Goal: Book appointment/travel/reservation

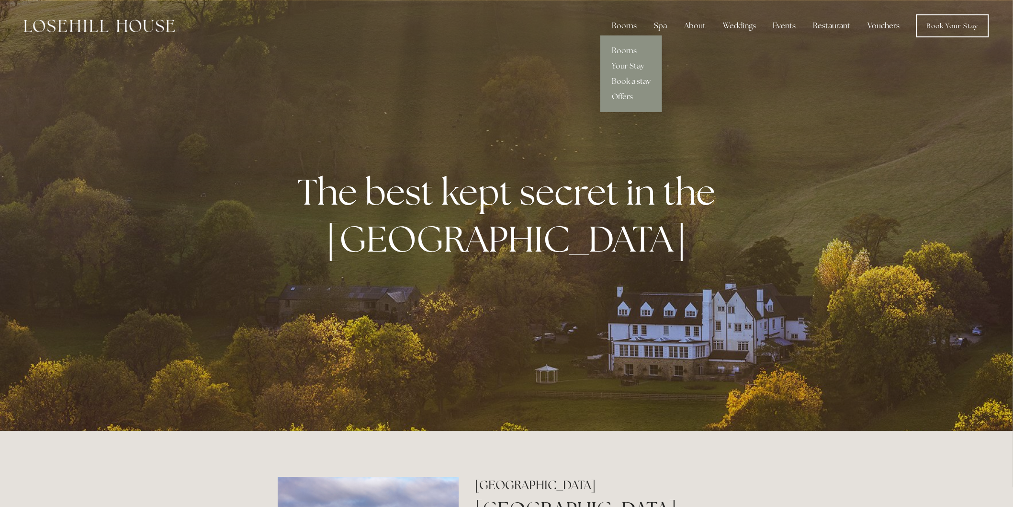
click at [639, 80] on link "Book a stay" at bounding box center [631, 81] width 62 height 15
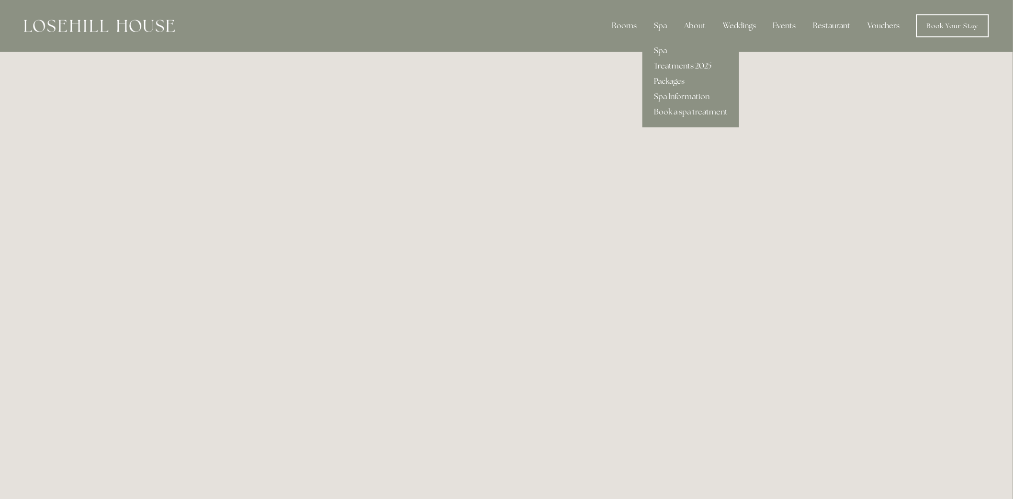
click at [690, 63] on link "Treatments 2025" at bounding box center [691, 65] width 97 height 15
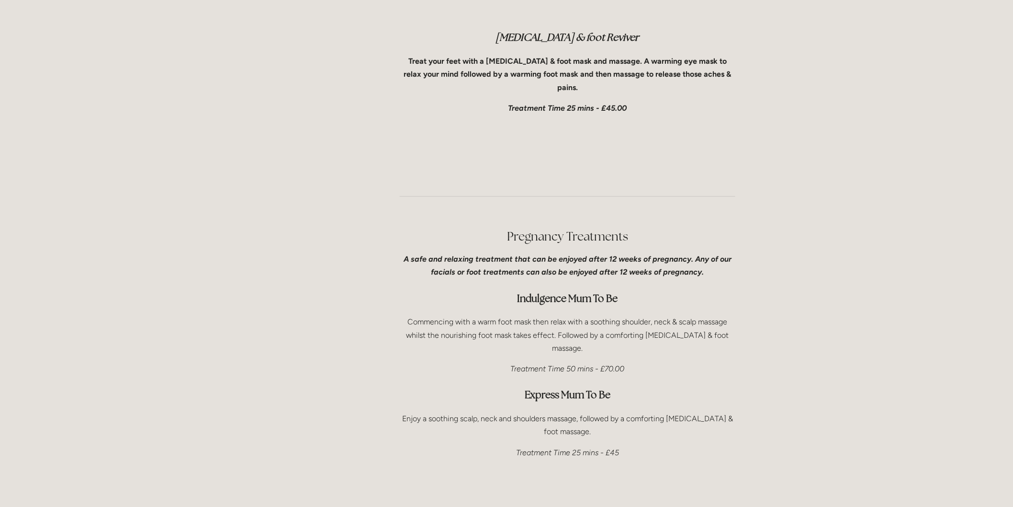
scroll to position [2500, 0]
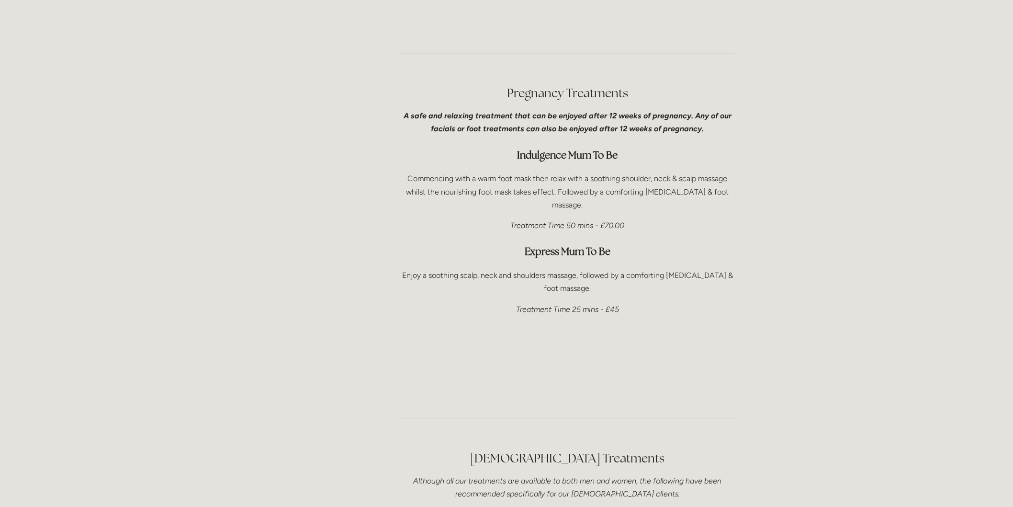
click at [641, 219] on p "Treatment Time 50 mins - £70.00" at bounding box center [568, 225] width 336 height 13
